Goal: Information Seeking & Learning: Learn about a topic

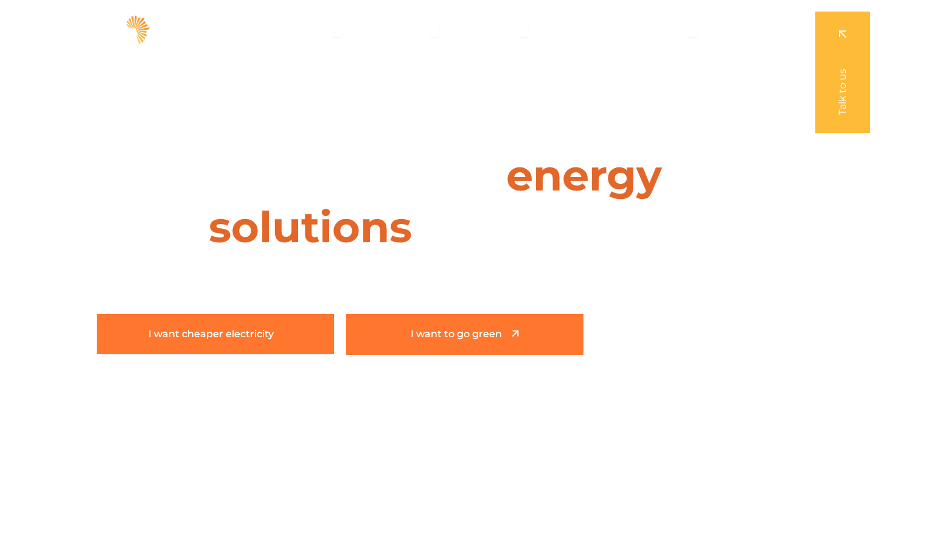
click at [271, 323] on link "I want cheaper electricity" at bounding box center [215, 334] width 237 height 40
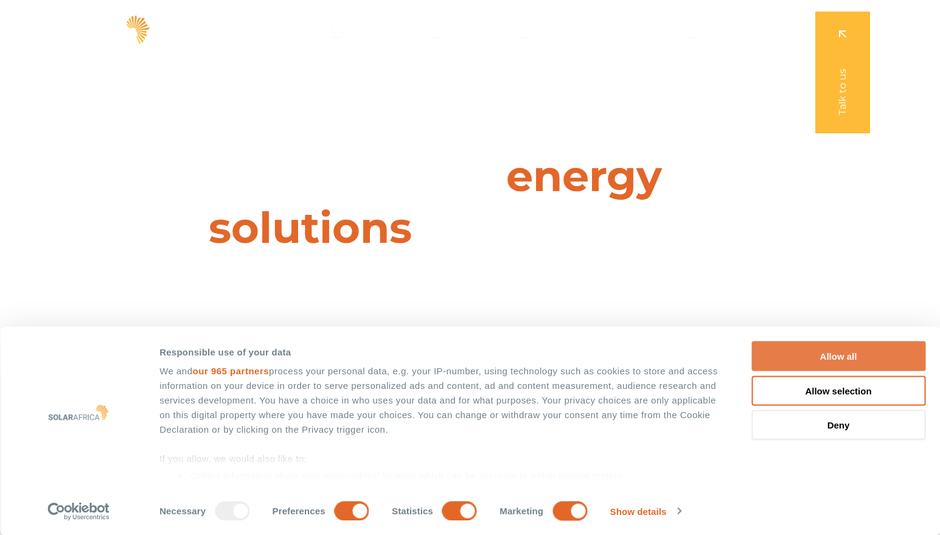
click at [843, 353] on button "Allow all" at bounding box center [838, 356] width 174 height 30
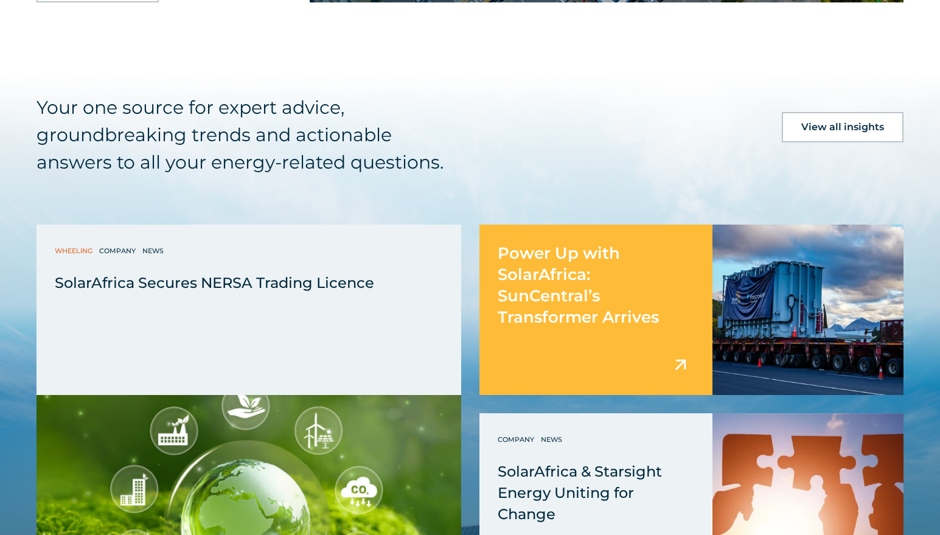
scroll to position [3042, 0]
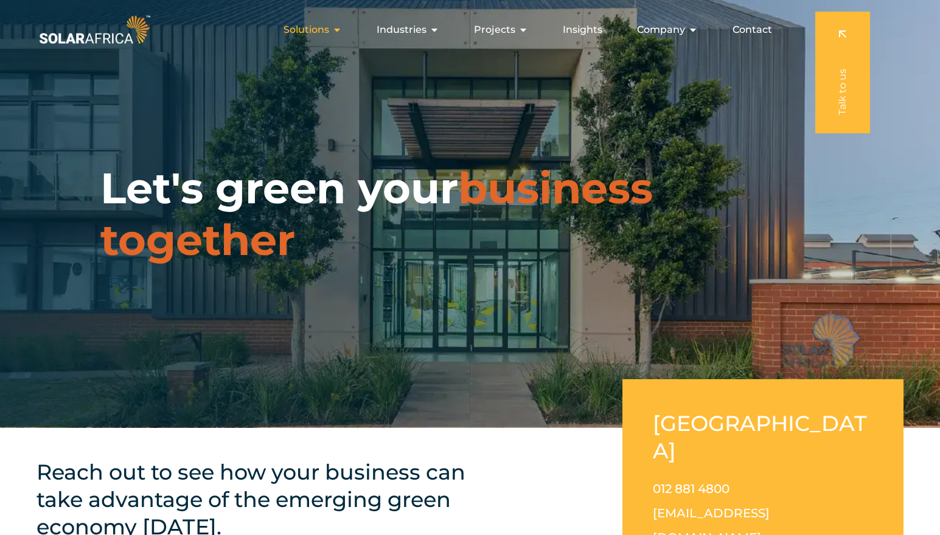
click at [339, 30] on icon "Menu" at bounding box center [337, 30] width 10 height 10
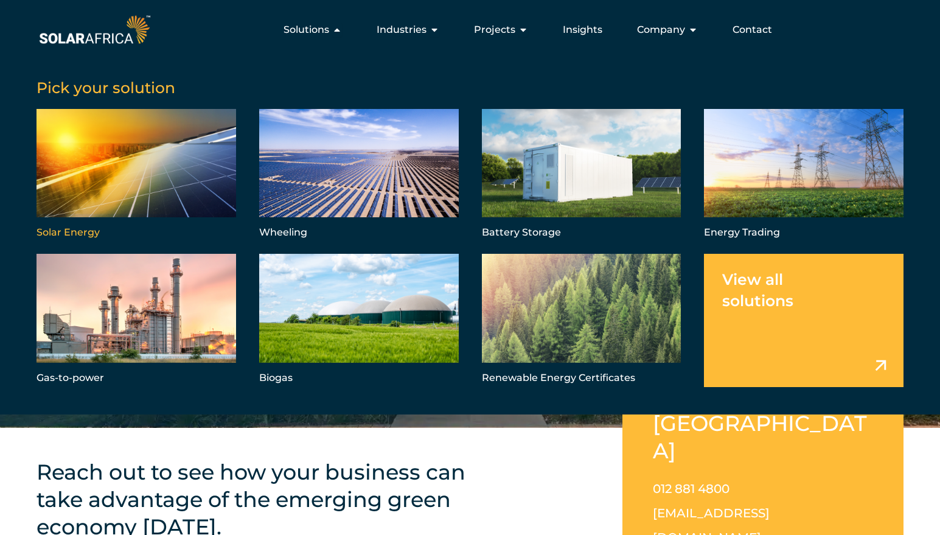
click at [133, 190] on link "Menu" at bounding box center [136, 175] width 200 height 133
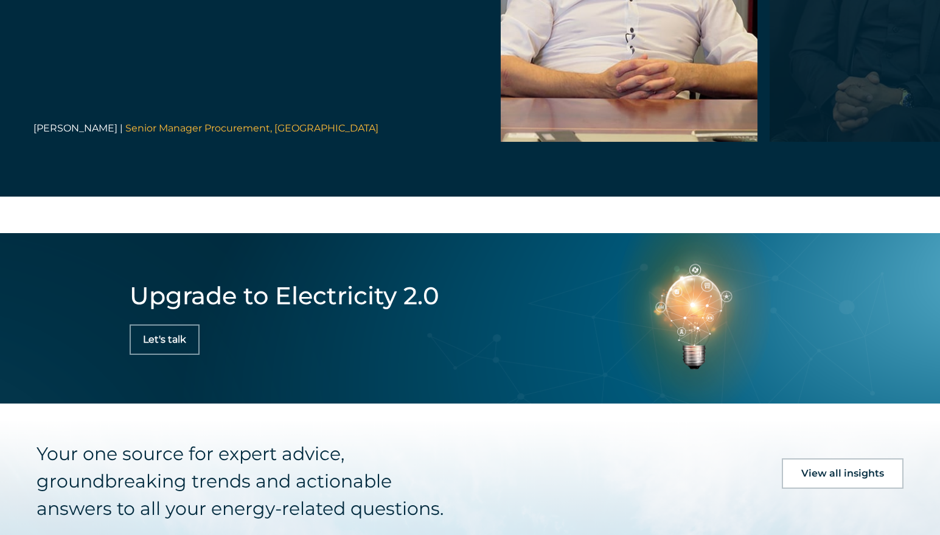
scroll to position [4562, 0]
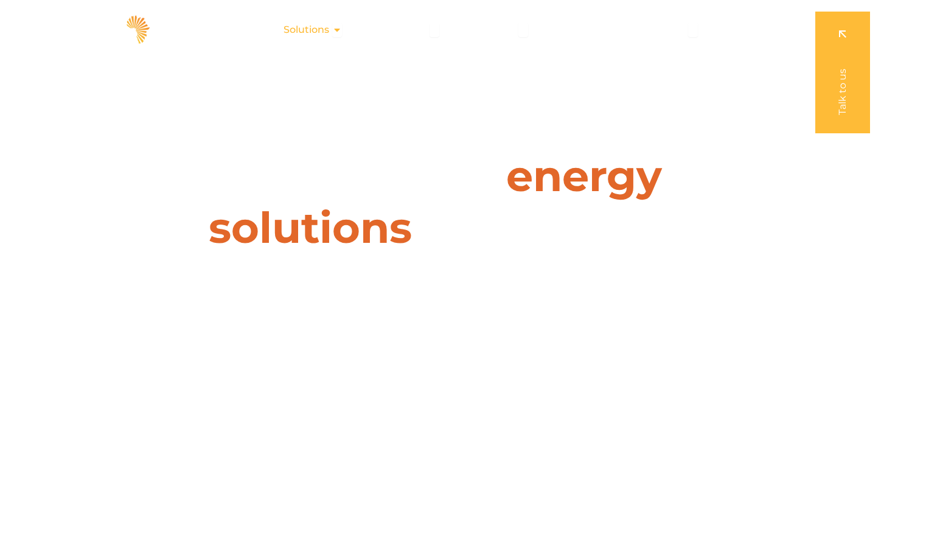
click at [338, 31] on icon "Menu" at bounding box center [337, 30] width 10 height 10
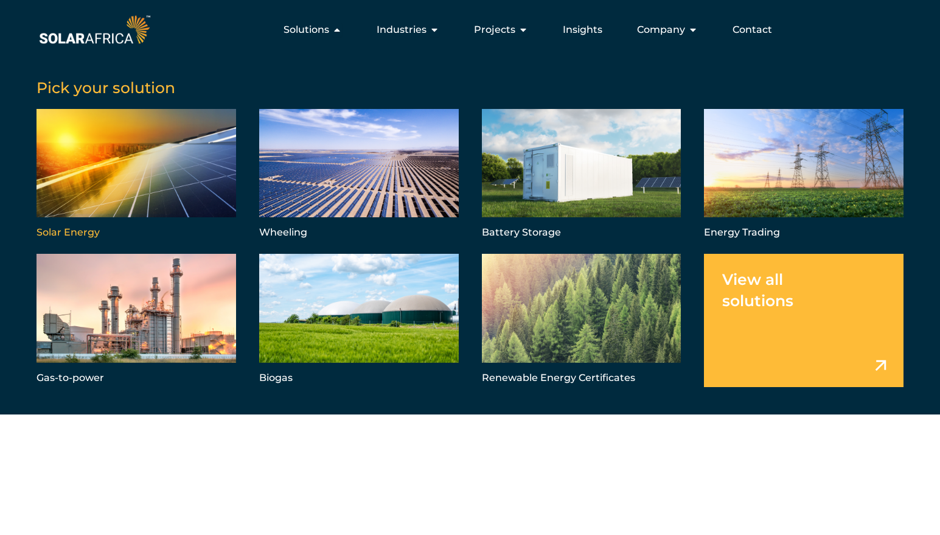
click at [191, 185] on link "Menu" at bounding box center [136, 175] width 200 height 133
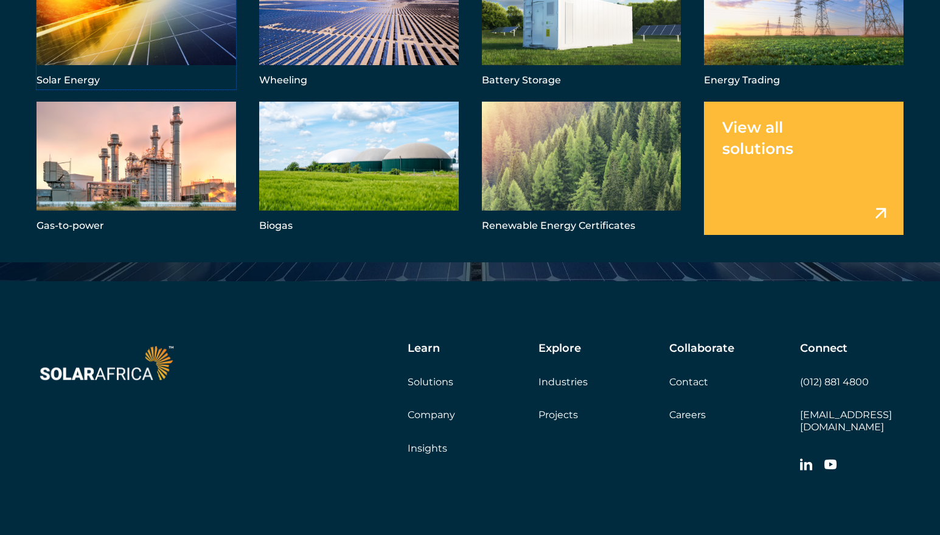
scroll to position [4256, 0]
